Goal: Find specific page/section: Find specific page/section

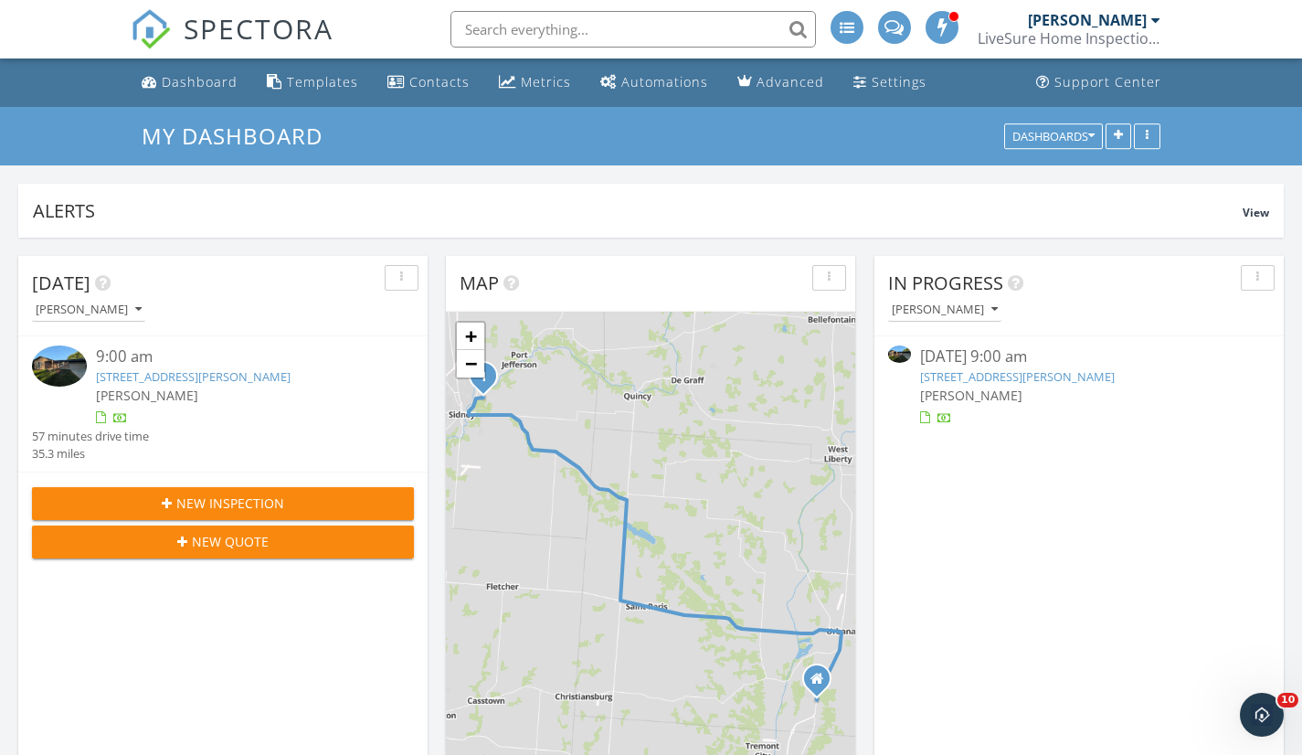
click at [1157, 17] on div at bounding box center [1155, 20] width 9 height 15
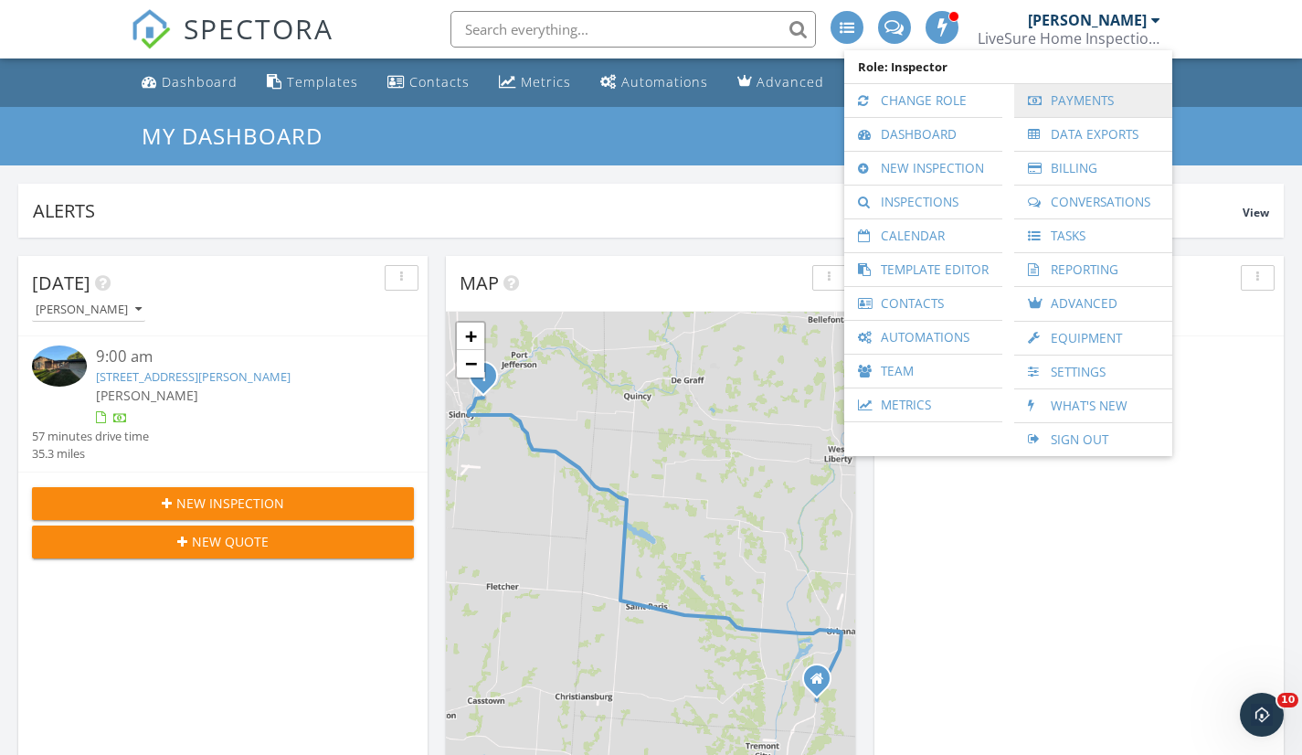
click at [1073, 114] on link "Payments" at bounding box center [1093, 100] width 140 height 33
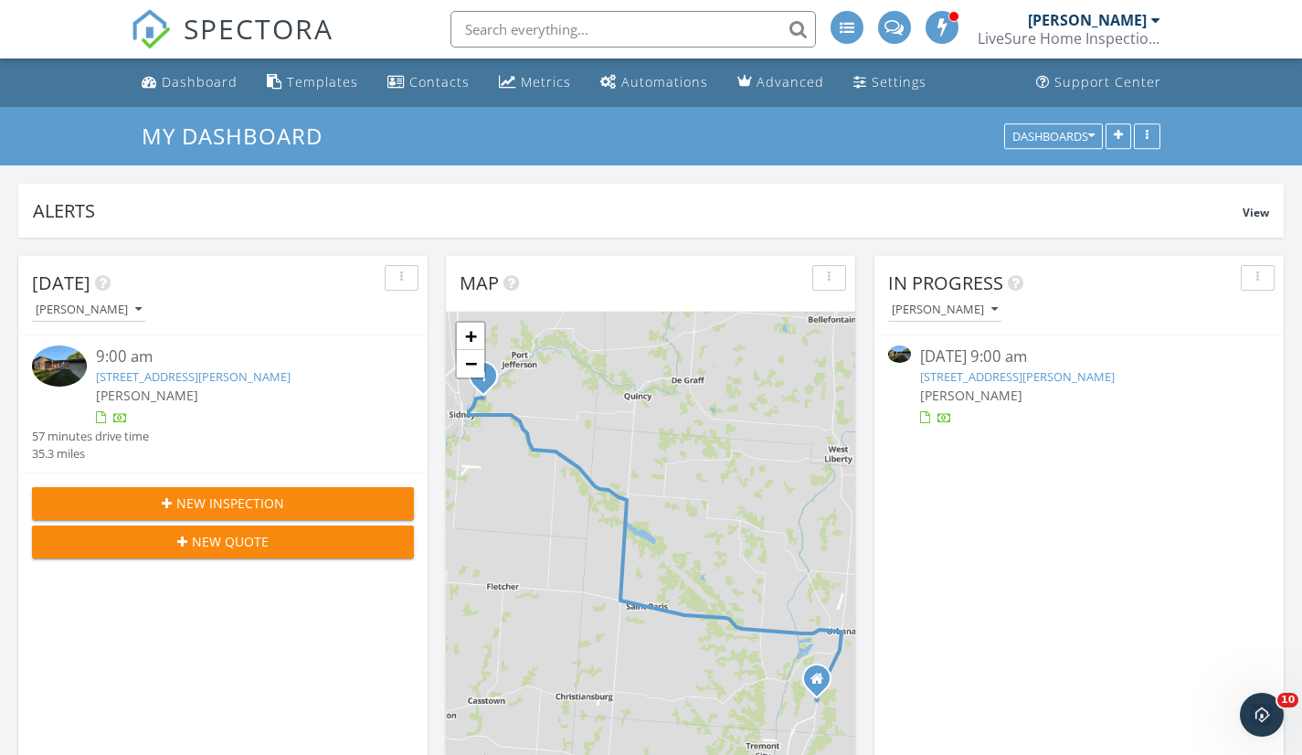
click at [969, 380] on link "[STREET_ADDRESS][PERSON_NAME]" at bounding box center [1017, 376] width 195 height 16
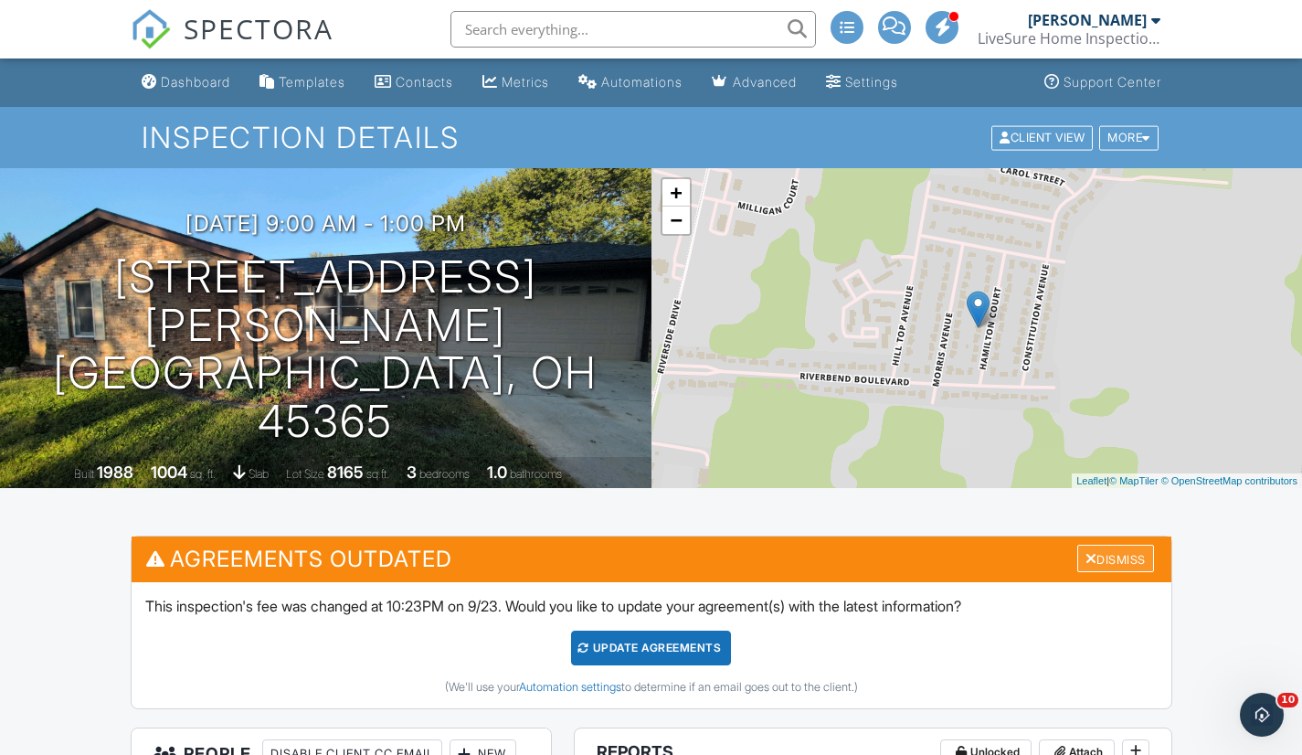
click at [1129, 556] on div "Dismiss" at bounding box center [1115, 559] width 77 height 28
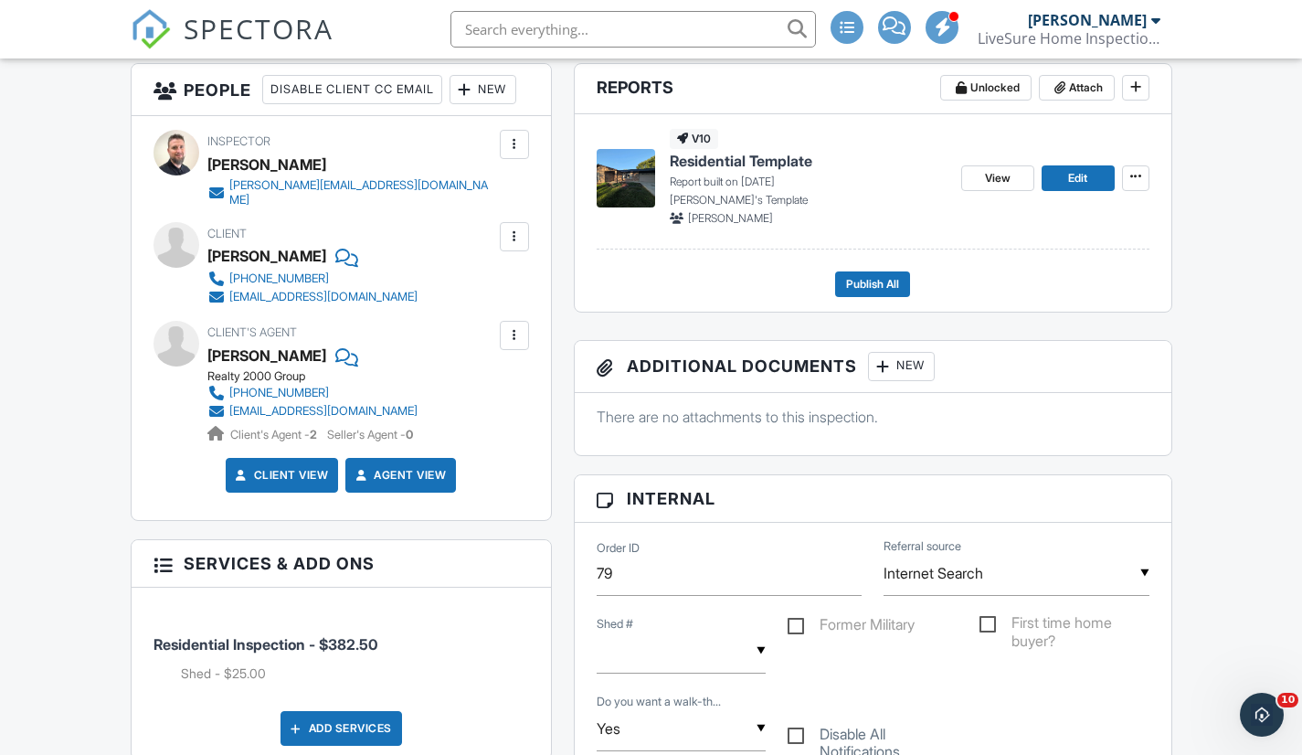
scroll to position [457, 0]
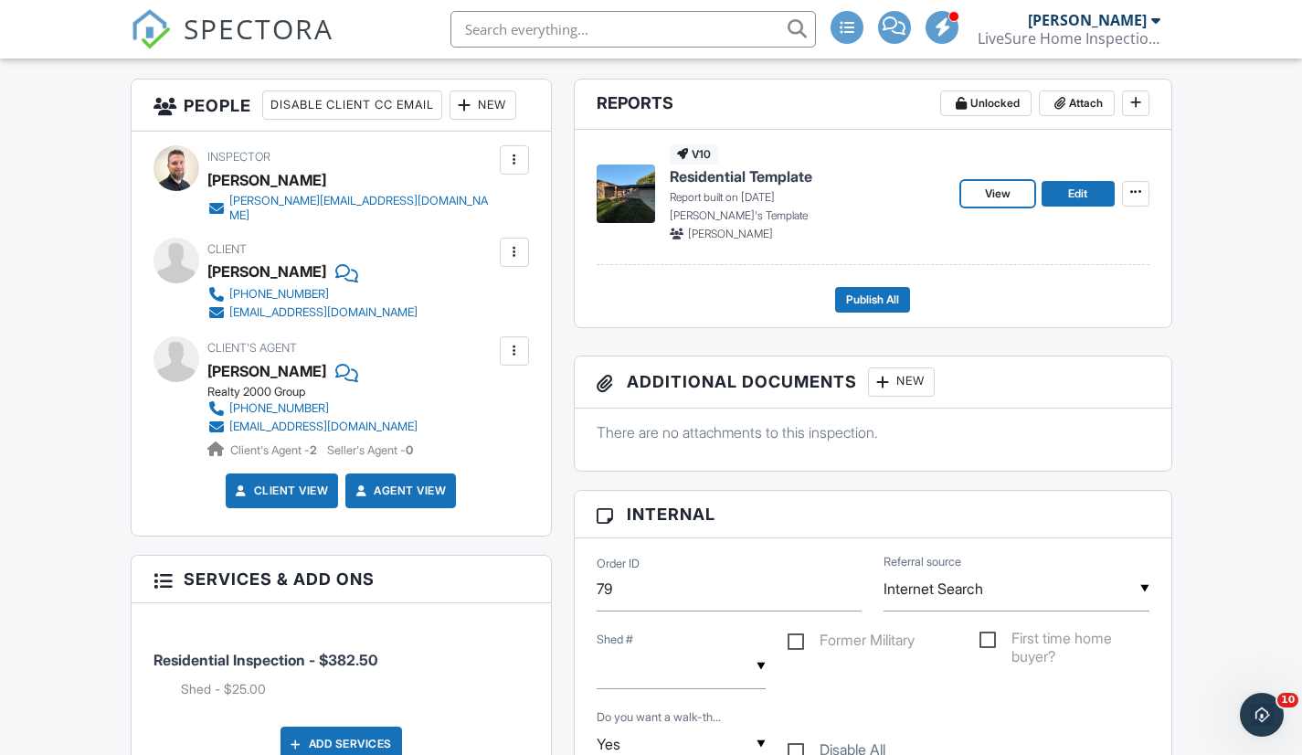
click at [1005, 193] on span "View" at bounding box center [998, 194] width 26 height 18
